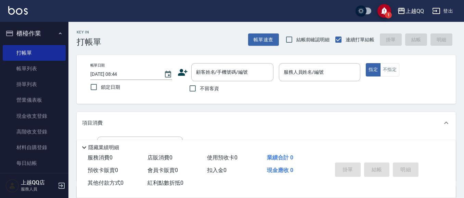
scroll to position [103, 0]
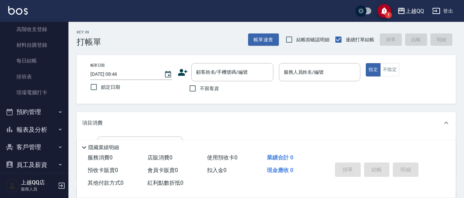
click at [77, 101] on div "Key In 打帳單 帳單速查 結帳前確認明細 連續打單結帳 掛單 結帳 明細 帳單日期 [DATE] 08:44 鎖定日期 顧客姓名/手機號碼/編號 顧客姓…" at bounding box center [265, 178] width 395 height 313
click at [57, 91] on link "現場電腦打卡" at bounding box center [34, 93] width 63 height 16
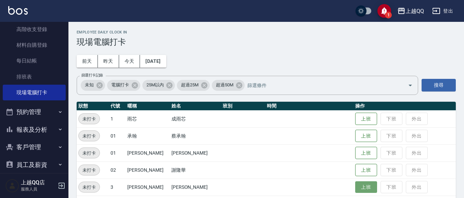
click at [360, 188] on button "上班" at bounding box center [366, 188] width 22 height 12
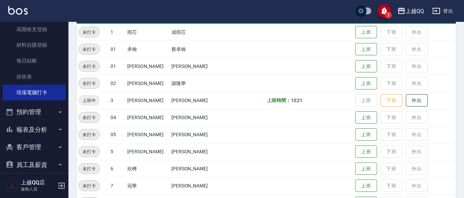
scroll to position [118, 0]
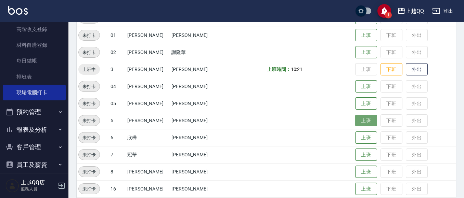
click at [355, 122] on button "上班" at bounding box center [366, 121] width 22 height 12
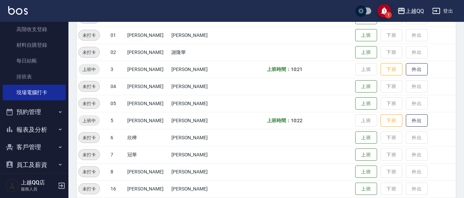
click at [34, 126] on button "報表及分析" at bounding box center [34, 130] width 63 height 18
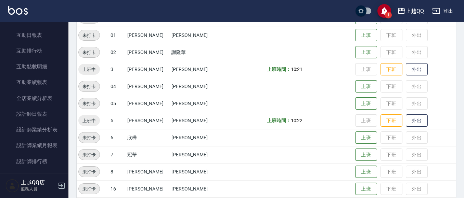
scroll to position [253, 0]
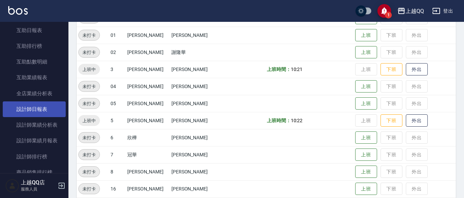
click at [13, 108] on link "設計師日報表" at bounding box center [34, 110] width 63 height 16
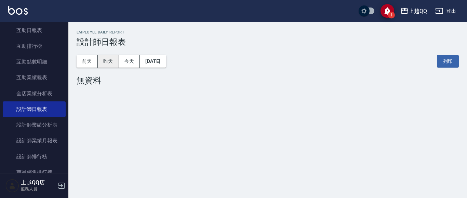
click at [107, 64] on button "昨天" at bounding box center [108, 61] width 21 height 13
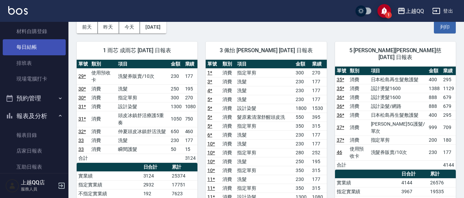
scroll to position [82, 0]
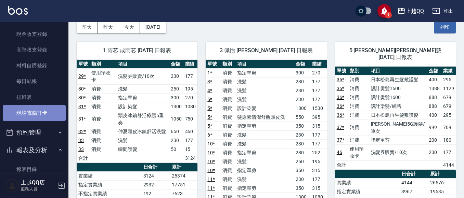
click at [44, 114] on link "現場電腦打卡" at bounding box center [34, 113] width 63 height 16
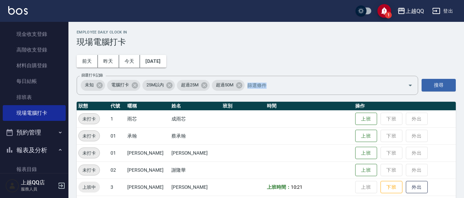
click at [34, 152] on button "報表及分析" at bounding box center [34, 151] width 63 height 18
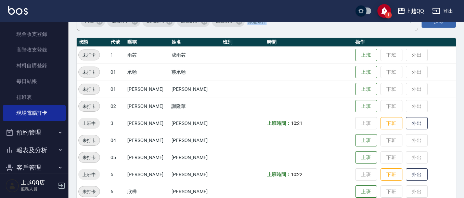
scroll to position [103, 0]
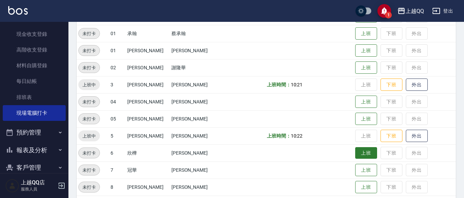
click at [363, 151] on button "上班" at bounding box center [366, 153] width 22 height 12
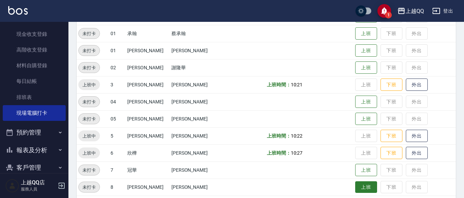
click at [356, 191] on button "上班" at bounding box center [366, 188] width 22 height 12
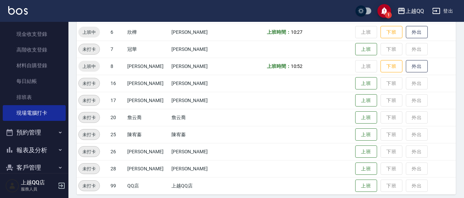
scroll to position [228, 0]
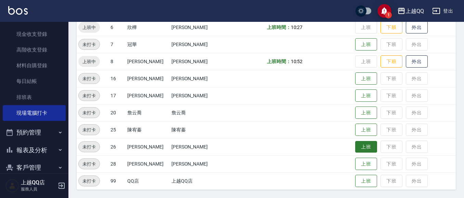
click at [353, 141] on td "上班 下班 外出" at bounding box center [404, 146] width 102 height 17
click at [358, 150] on button "上班" at bounding box center [366, 147] width 22 height 12
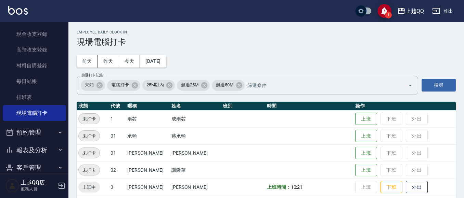
scroll to position [0, 0]
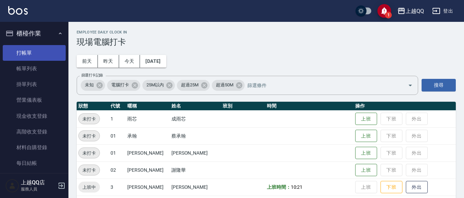
click at [12, 54] on link "打帳單" at bounding box center [34, 53] width 63 height 16
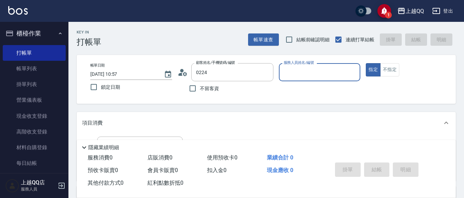
type input "[PERSON_NAME]/0910931053/0224"
type input "佩怡-3"
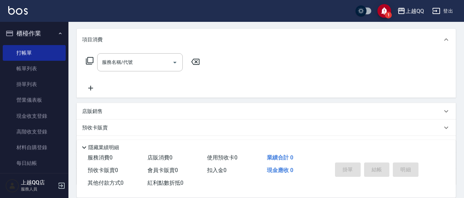
scroll to position [67, 0]
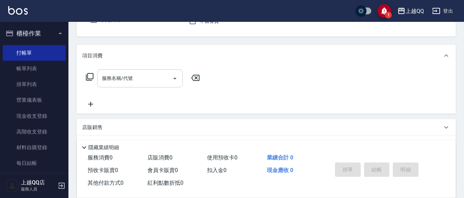
click at [121, 77] on div "服務名稱/代號 服務名稱/代號" at bounding box center [139, 78] width 85 height 18
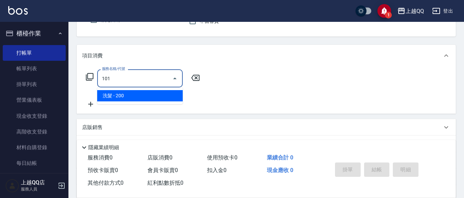
type input "洗髮(101)"
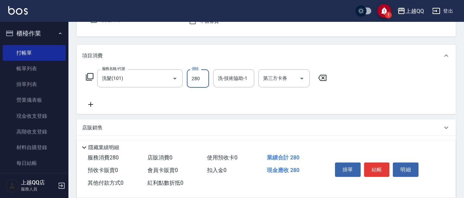
type input "280"
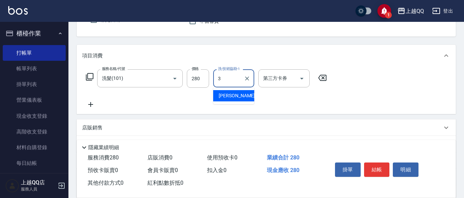
type input "佩怡-3"
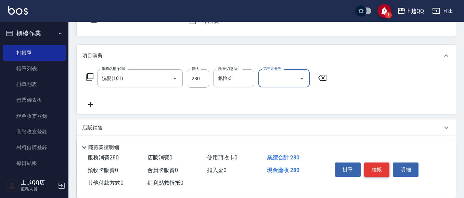
click at [368, 163] on button "結帳" at bounding box center [377, 170] width 26 height 14
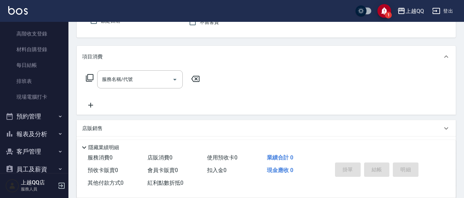
scroll to position [103, 0]
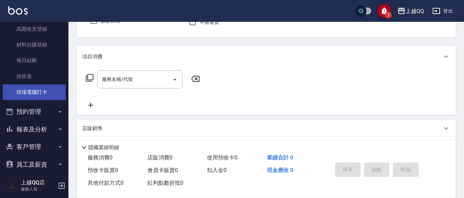
click at [42, 89] on link "現場電腦打卡" at bounding box center [34, 92] width 63 height 16
